Goal: Information Seeking & Learning: Learn about a topic

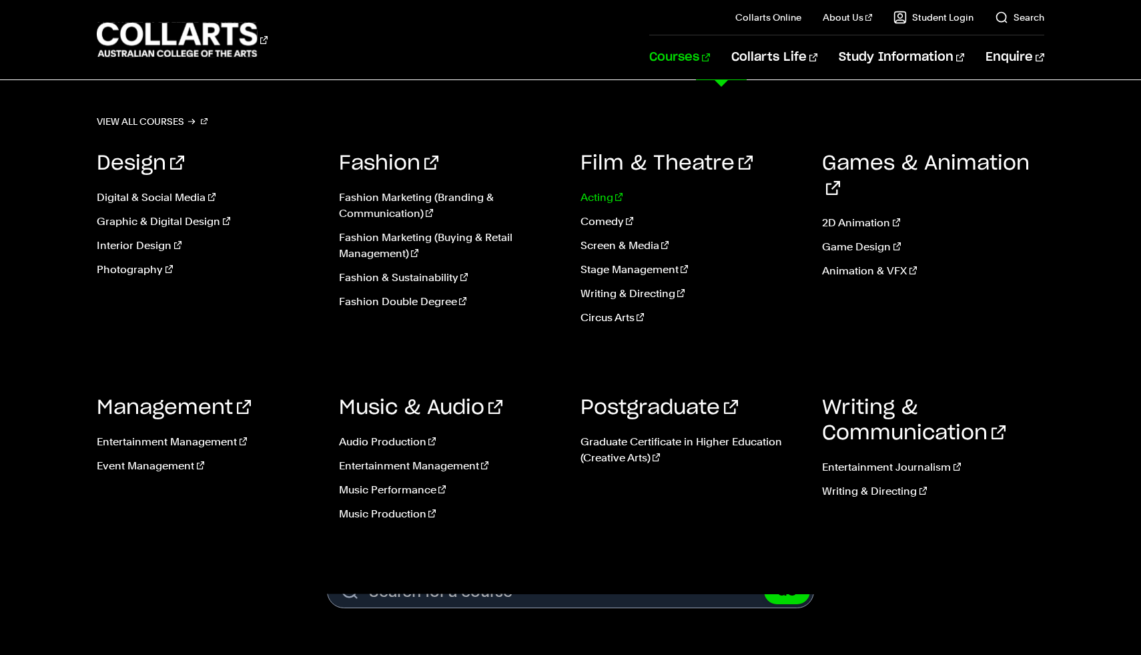
click at [597, 193] on link "Acting" at bounding box center [692, 198] width 222 height 16
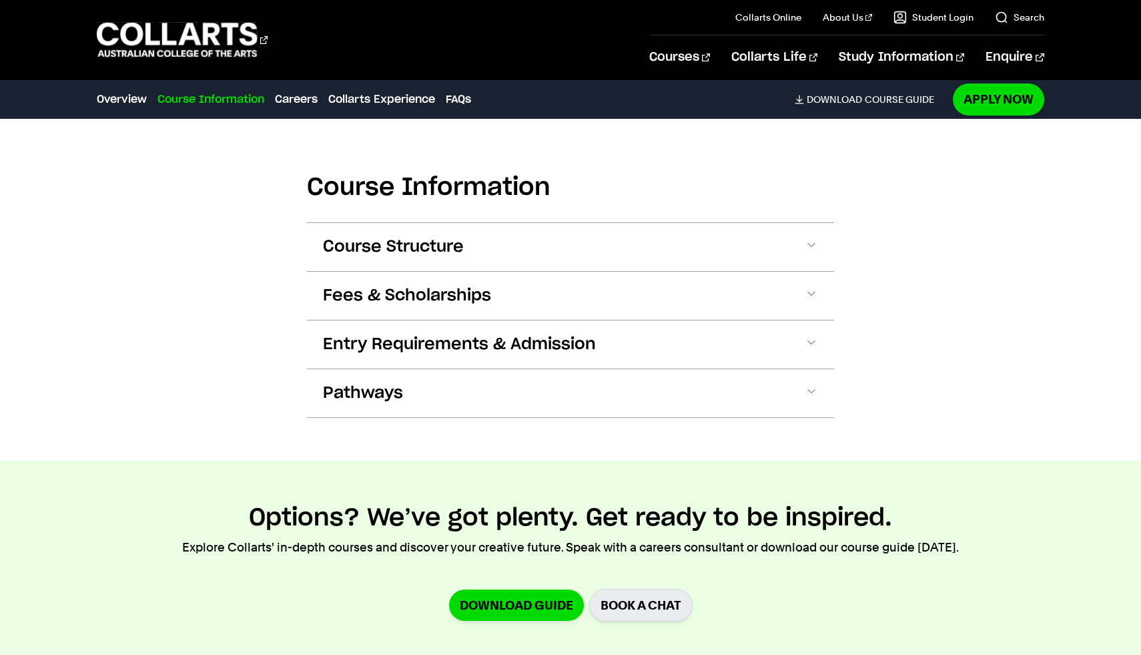
scroll to position [1283, 0]
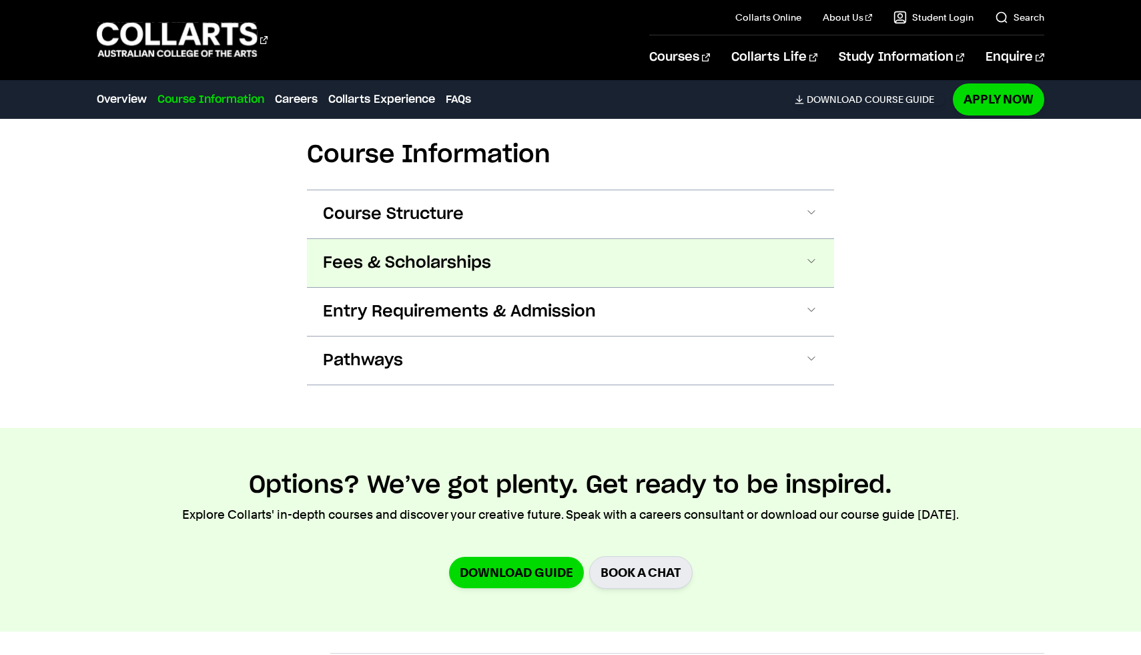
click at [815, 263] on span at bounding box center [811, 262] width 13 height 17
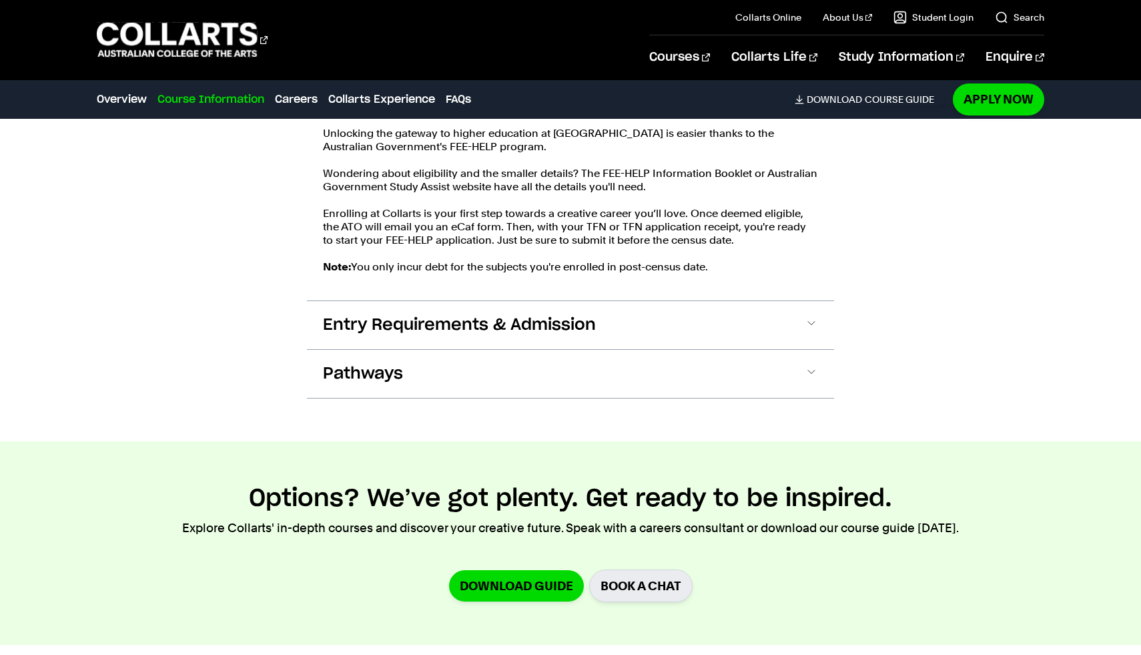
scroll to position [1637, 0]
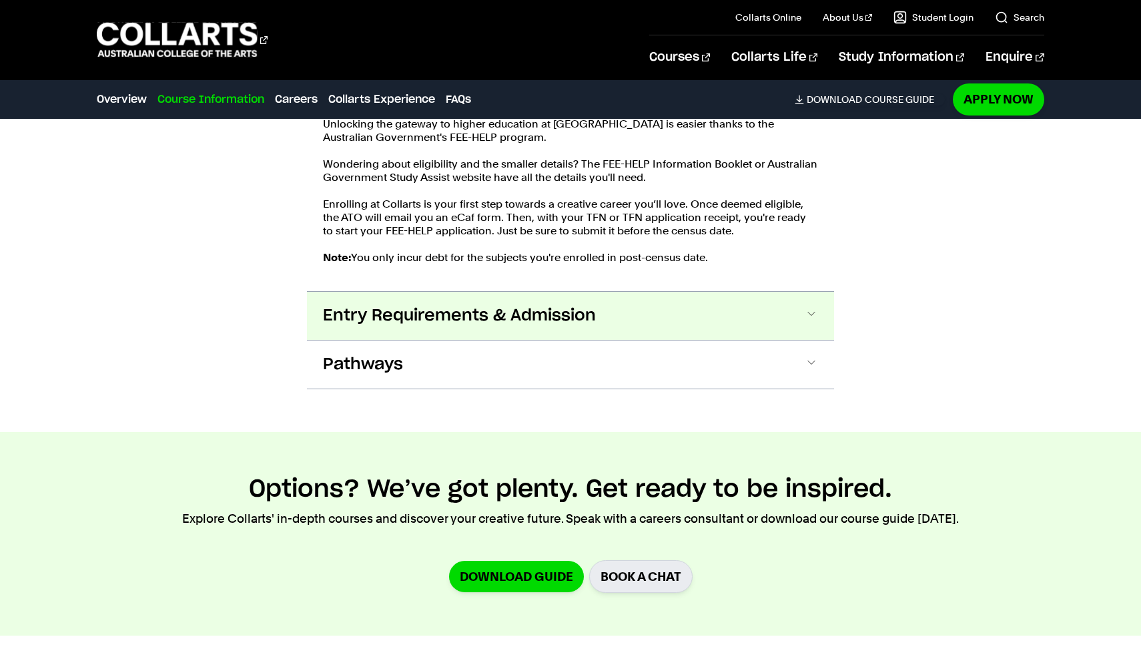
click at [778, 324] on button "Entry Requirements & Admission" at bounding box center [570, 316] width 527 height 48
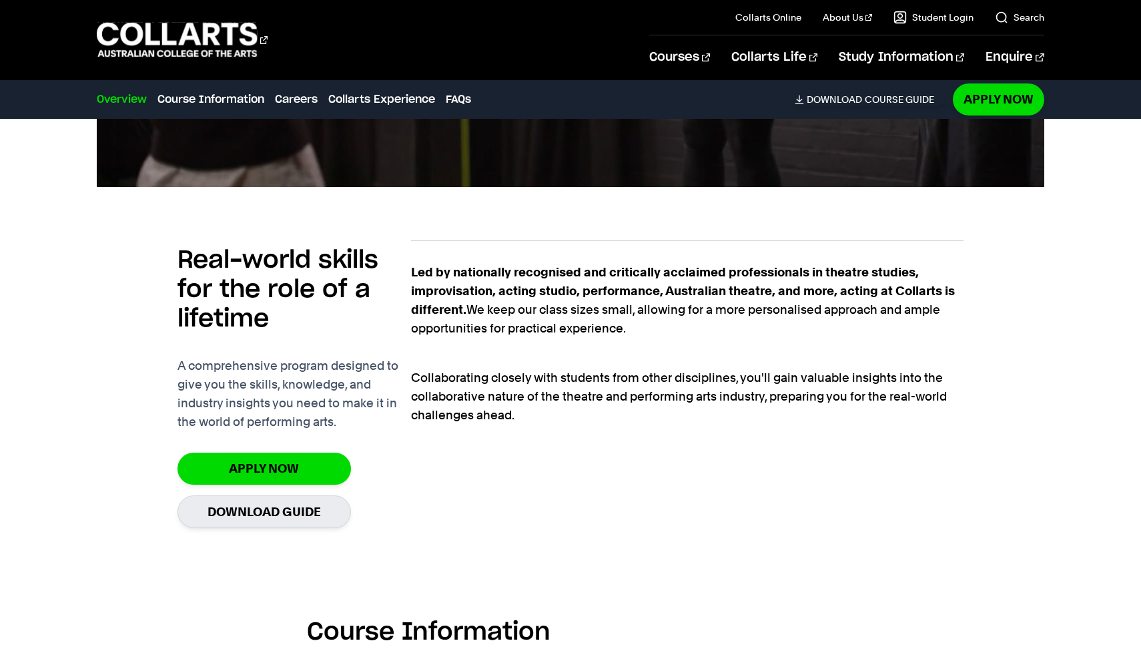
scroll to position [0, 0]
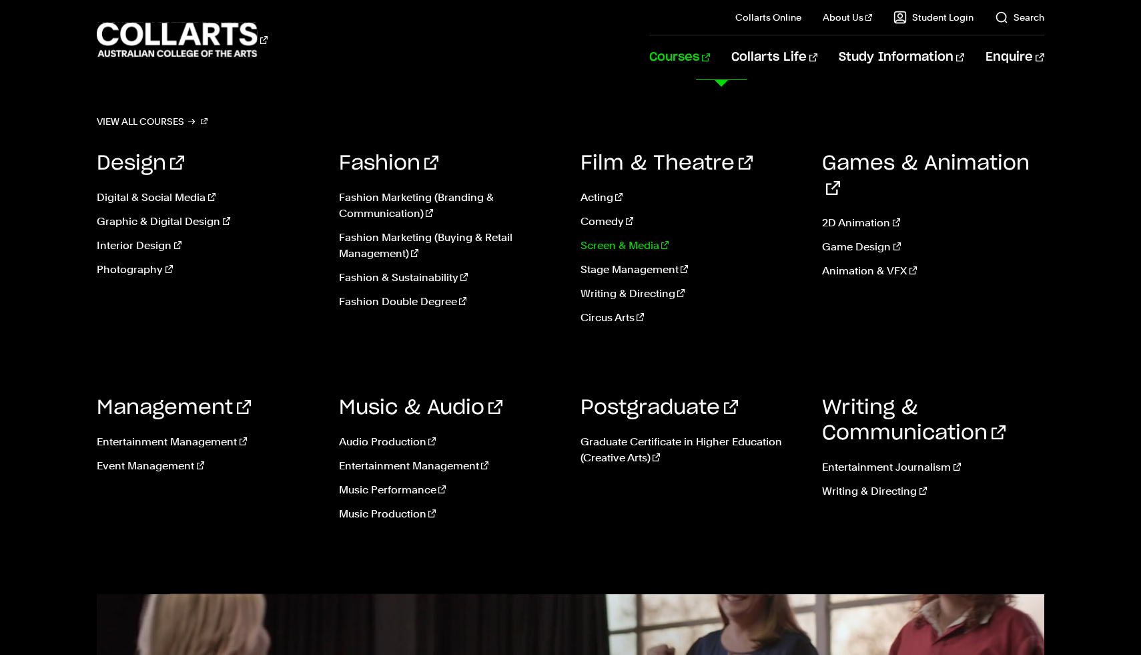
click at [621, 249] on link "Screen & Media" at bounding box center [692, 246] width 222 height 16
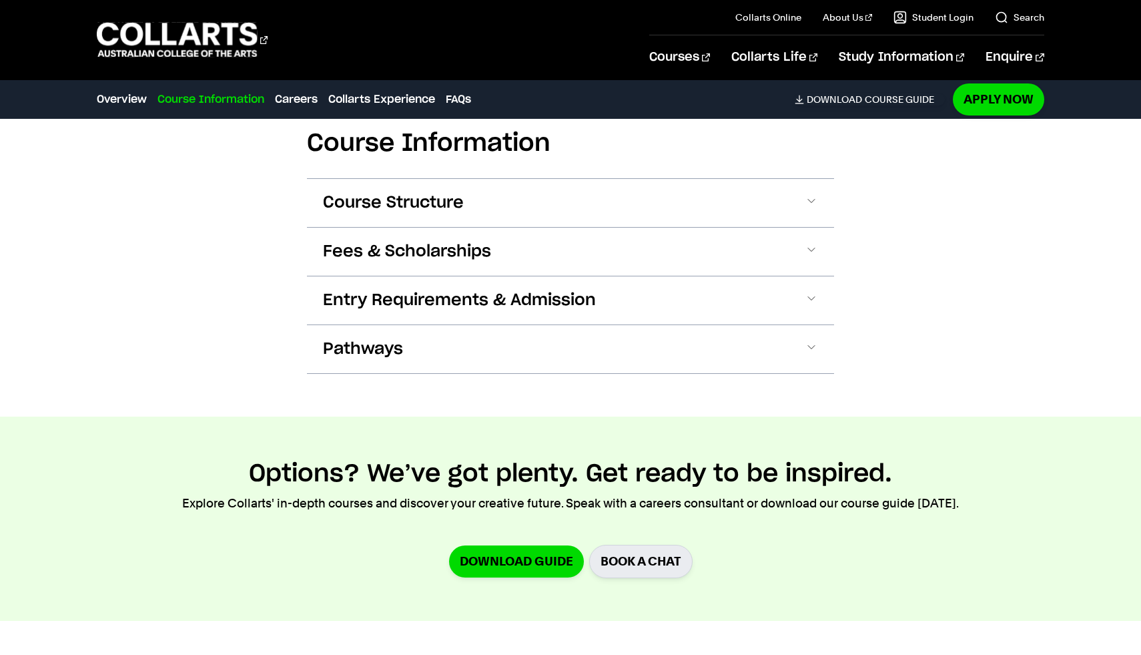
scroll to position [1311, 0]
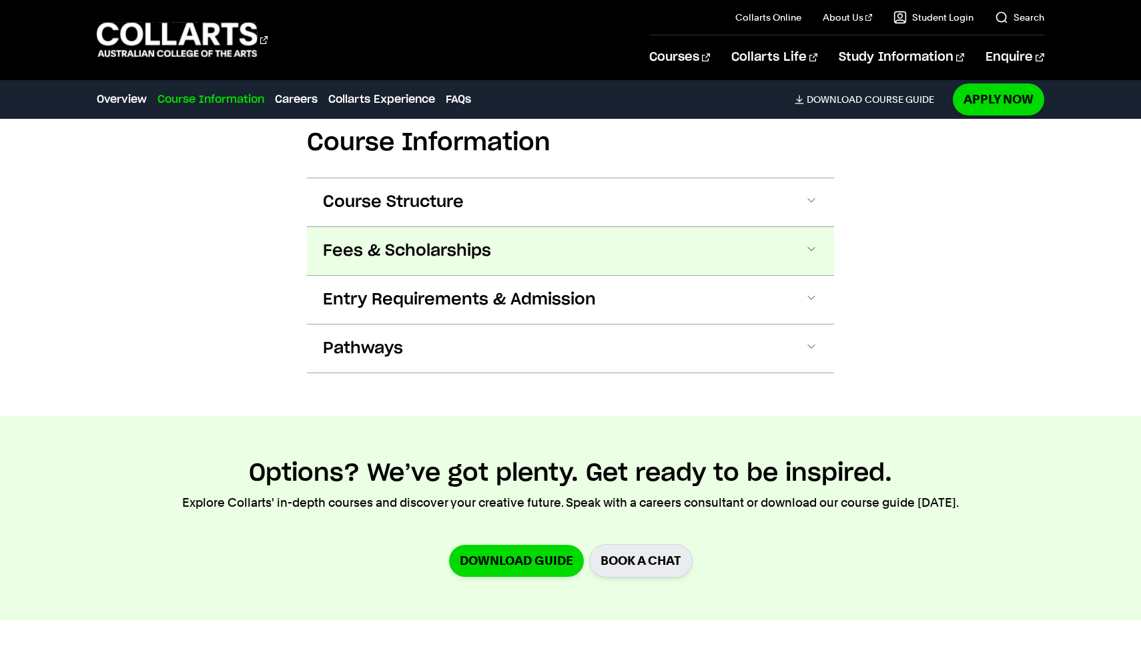
click at [782, 240] on button "Fees & Scholarships" at bounding box center [570, 251] width 527 height 48
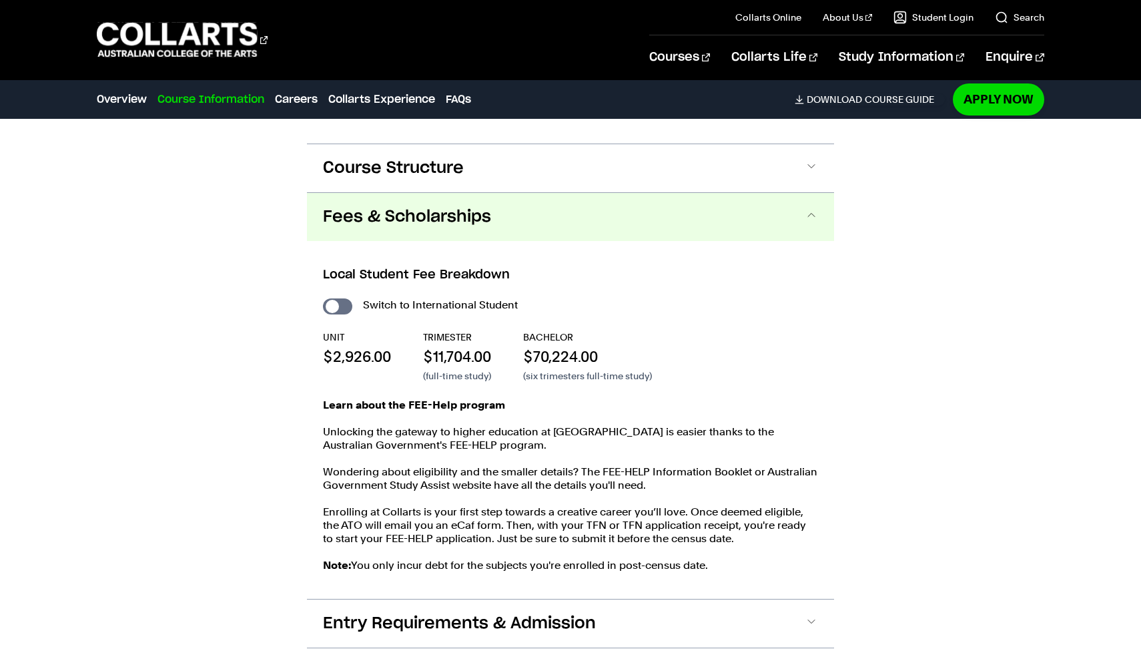
scroll to position [1418, 0]
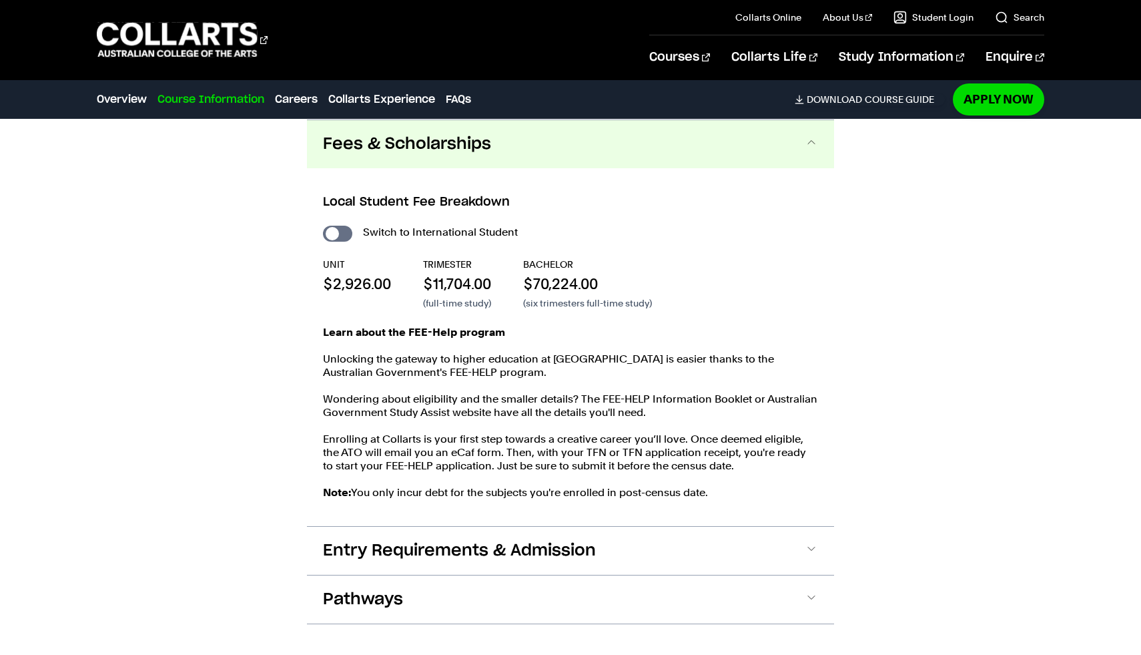
click at [811, 141] on span at bounding box center [811, 143] width 13 height 17
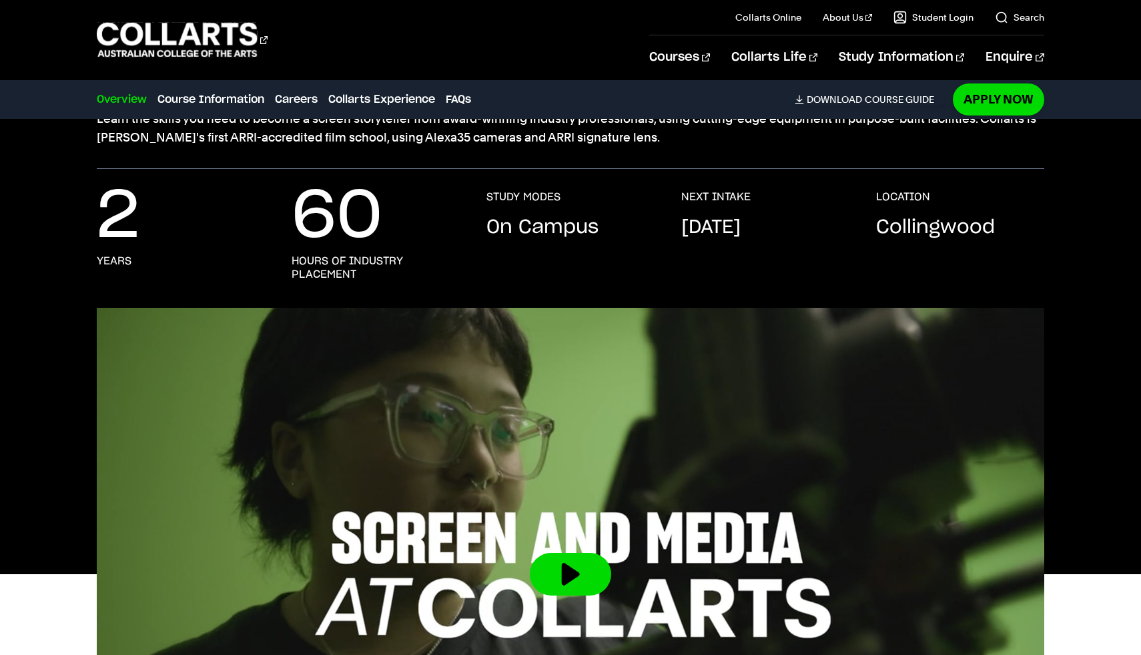
scroll to position [0, 0]
